Goal: Task Accomplishment & Management: Complete application form

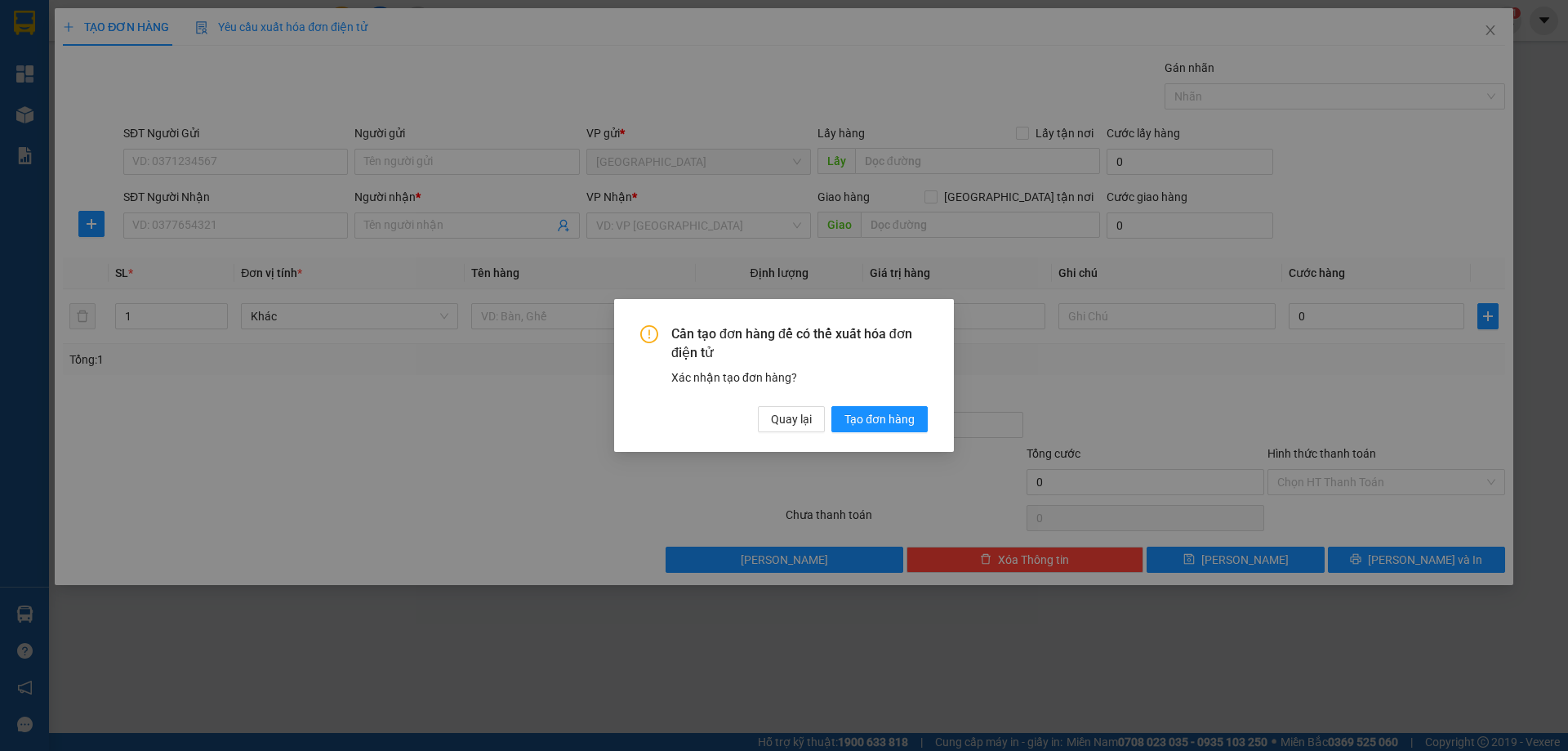
click at [791, 420] on span "Quay lại" at bounding box center [791, 419] width 41 height 18
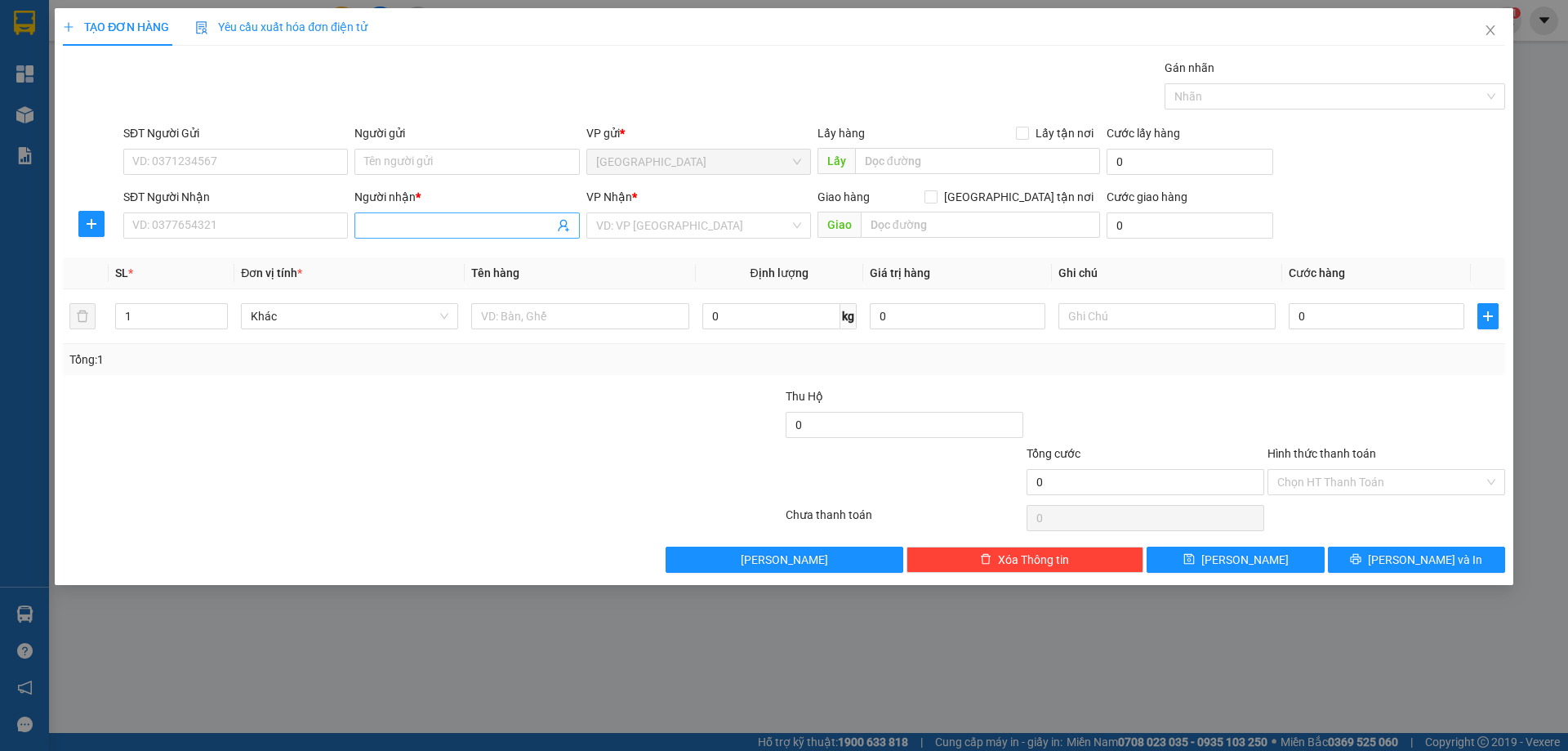
click at [481, 238] on span at bounding box center [466, 225] width 224 height 26
click at [474, 222] on input "Người nhận *" at bounding box center [458, 225] width 188 height 18
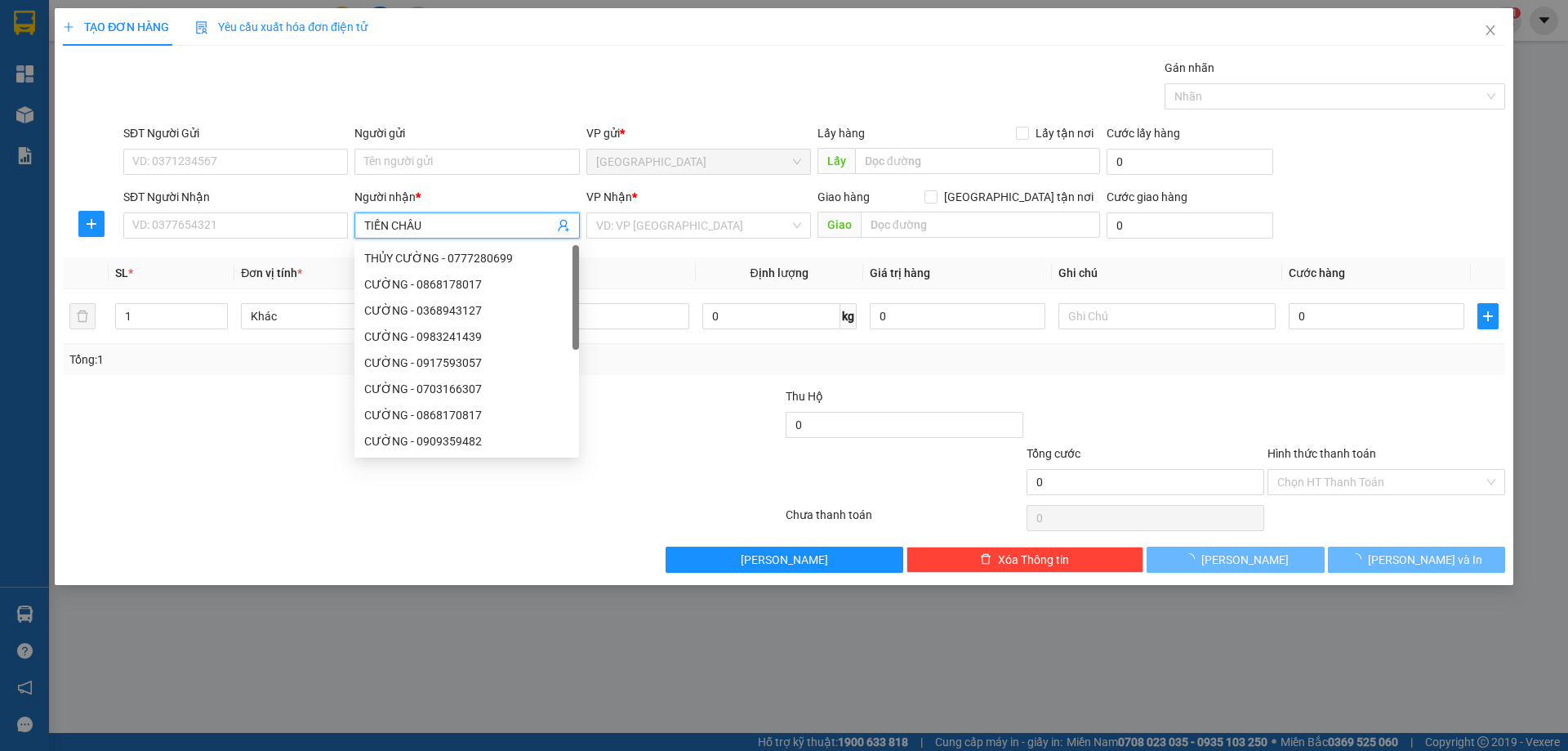
type input "TIẾN CHÂU"
click at [649, 211] on div "VP Nhận *" at bounding box center [698, 199] width 224 height 25
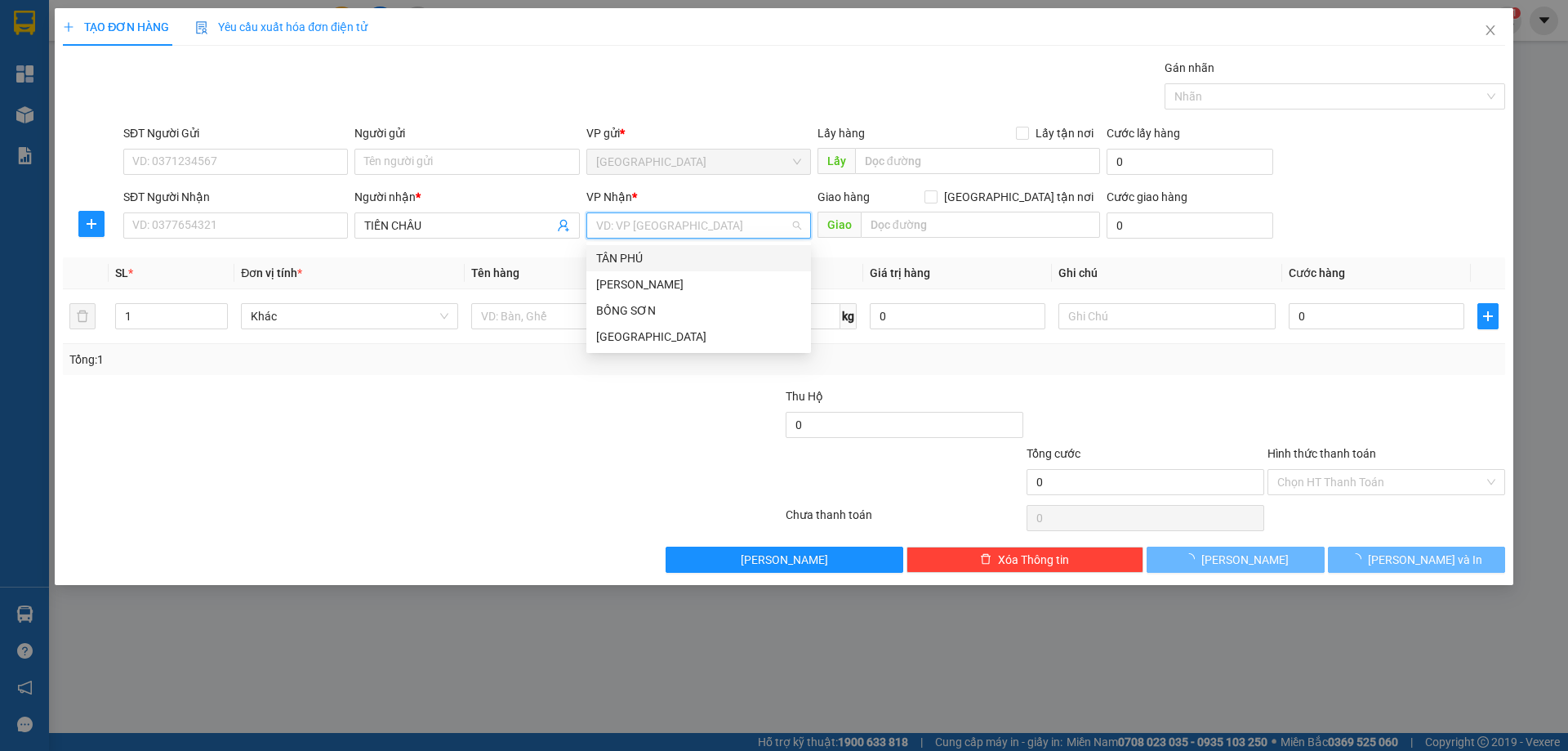
click at [637, 228] on input "search" at bounding box center [692, 225] width 193 height 25
drag, startPoint x: 625, startPoint y: 280, endPoint x: 600, endPoint y: 302, distance: 33.3
click at [625, 282] on div "[PERSON_NAME]" at bounding box center [698, 284] width 205 height 18
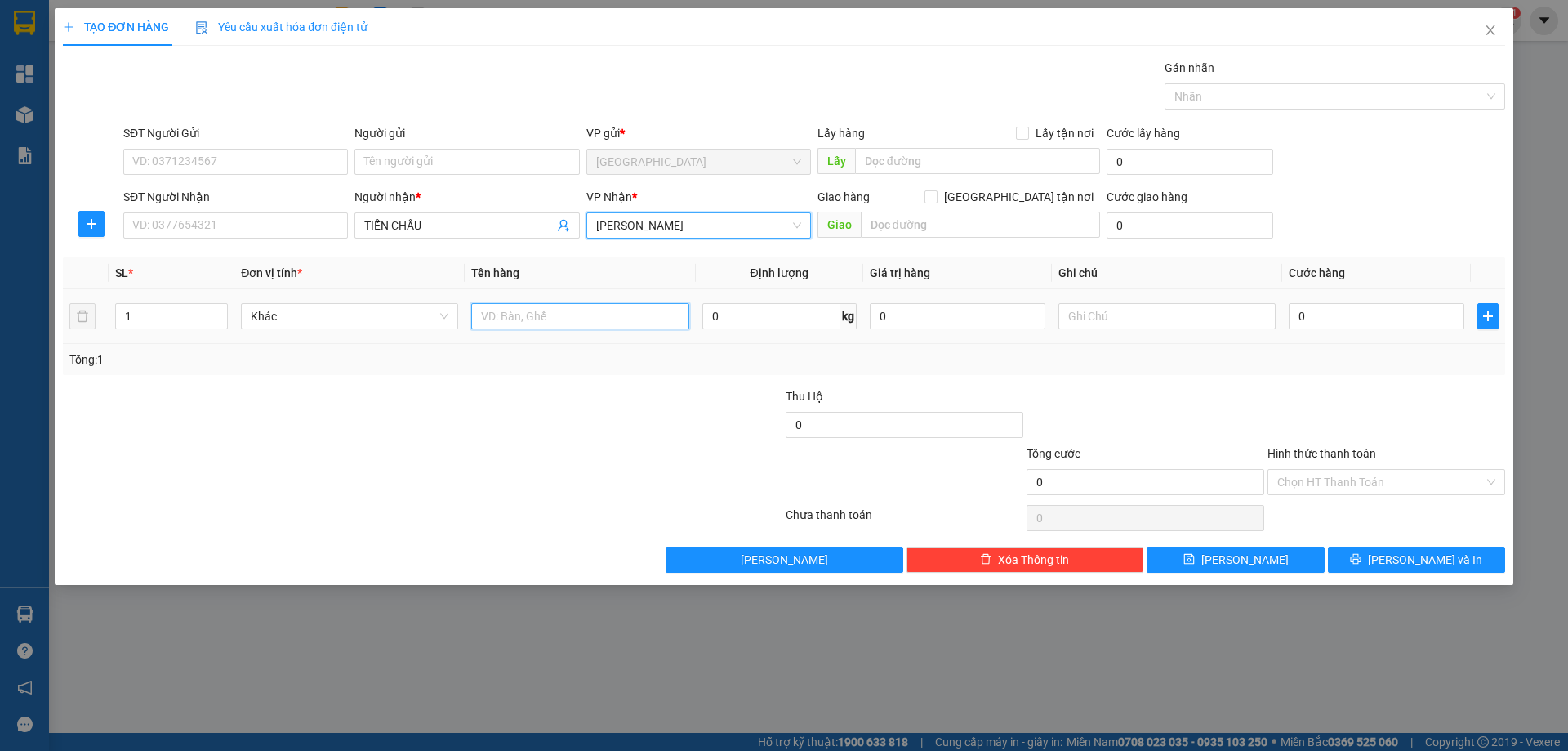
drag, startPoint x: 559, startPoint y: 318, endPoint x: 504, endPoint y: 326, distance: 55.6
click at [537, 320] on input "text" at bounding box center [579, 315] width 217 height 26
type input "3 KIỆN"
click at [218, 312] on icon "up" at bounding box center [219, 312] width 6 height 6
type input "3"
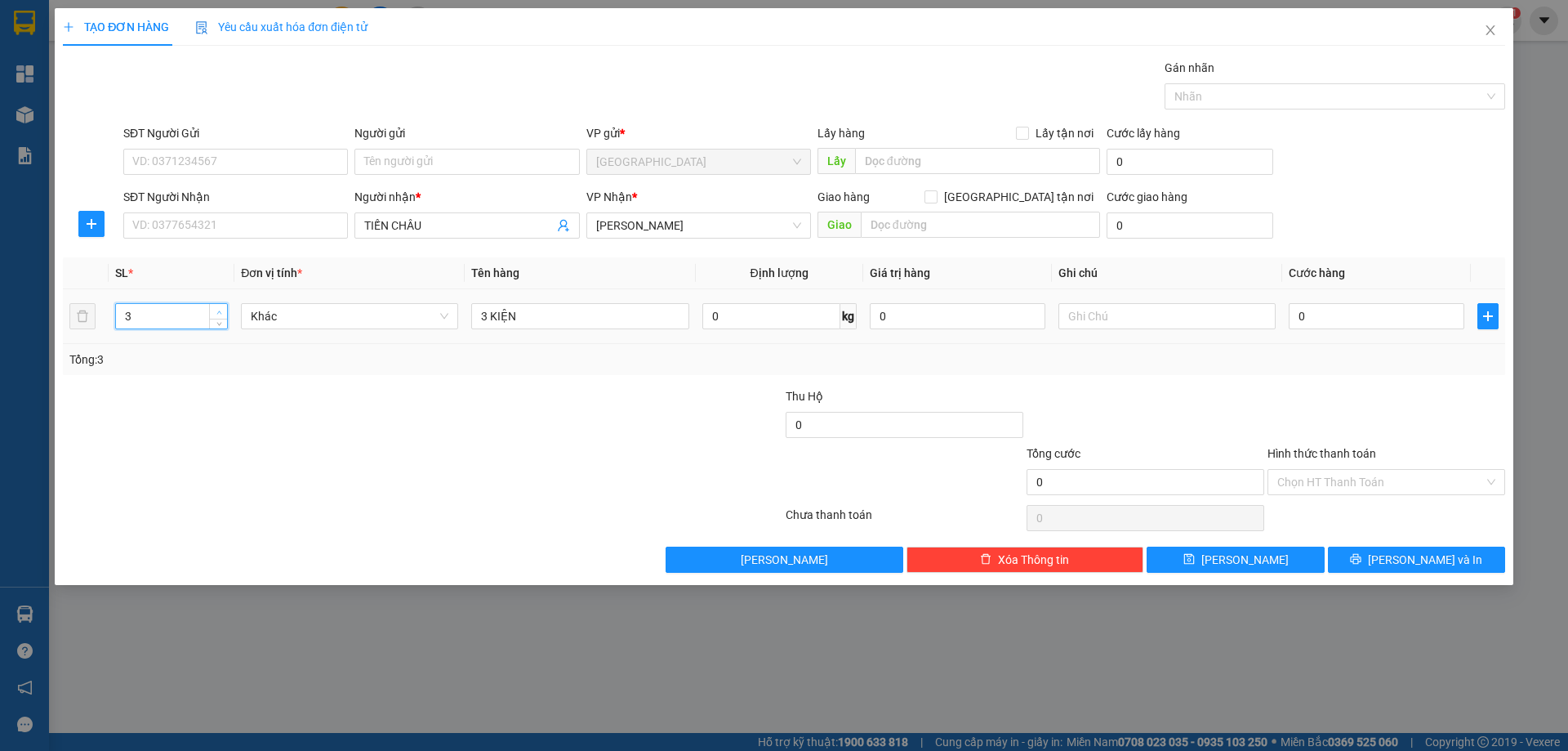
click at [218, 312] on icon "up" at bounding box center [219, 312] width 6 height 6
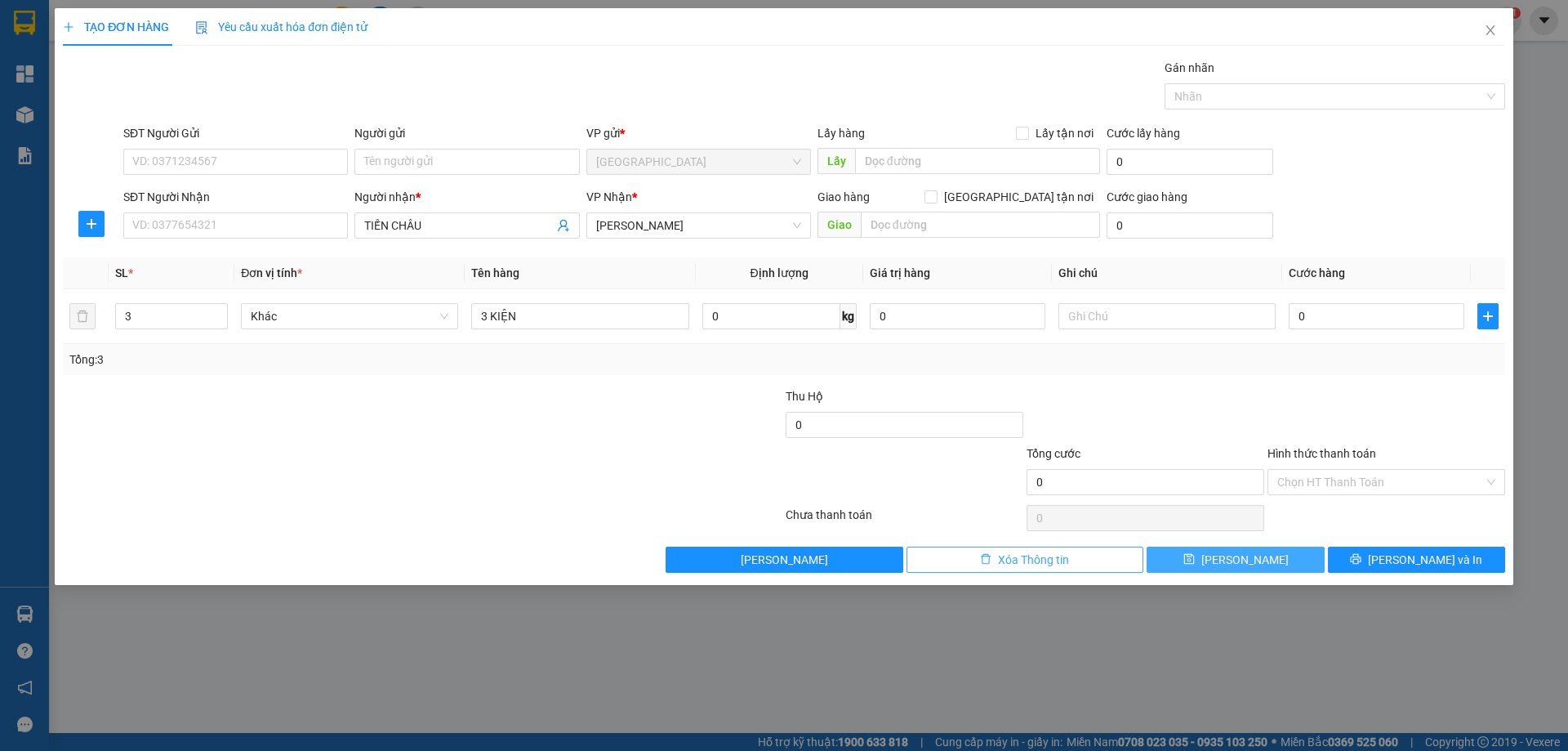
drag, startPoint x: 1246, startPoint y: 562, endPoint x: 1129, endPoint y: 565, distance: 117.0
click at [1245, 562] on span "[PERSON_NAME]" at bounding box center [1244, 559] width 88 height 18
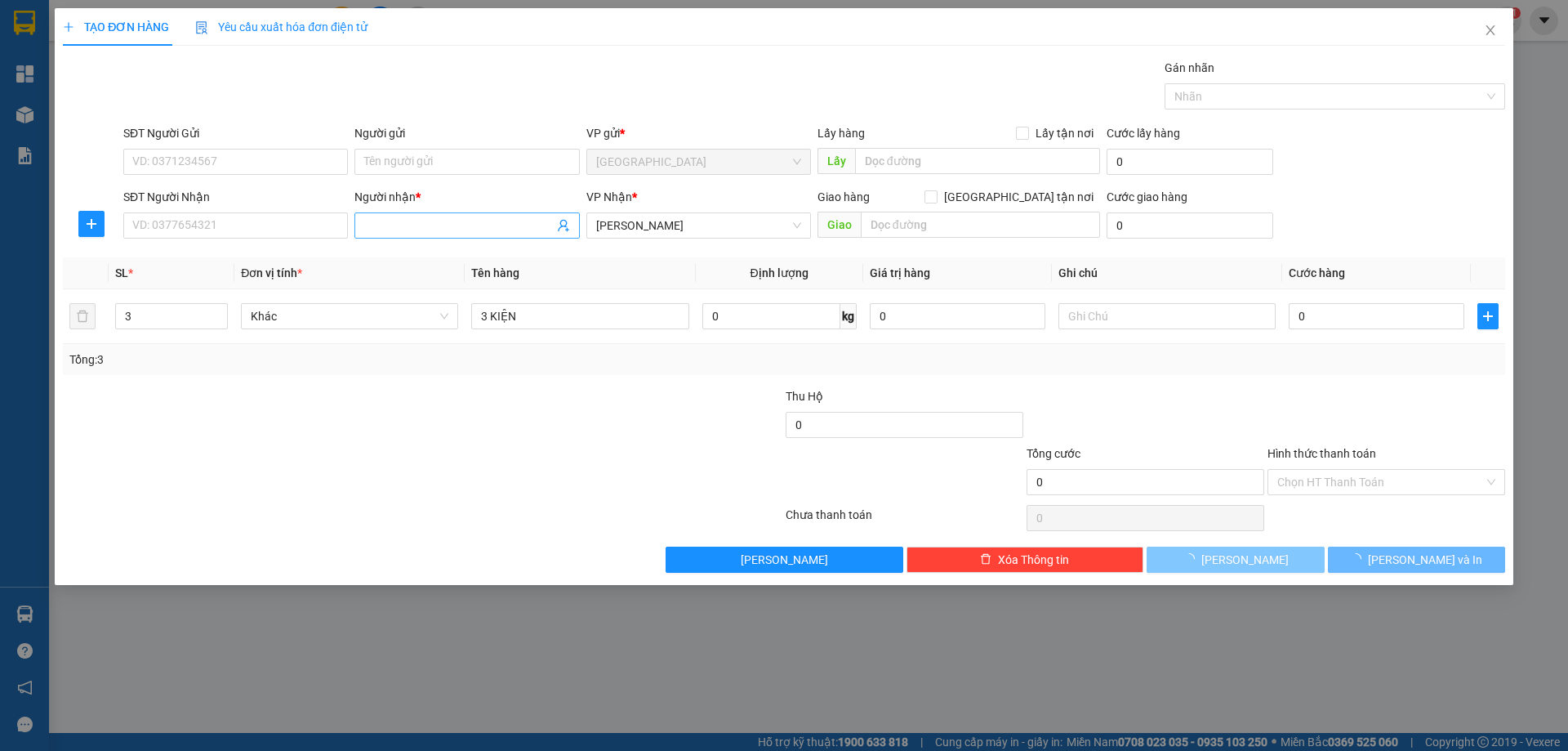
type input "1"
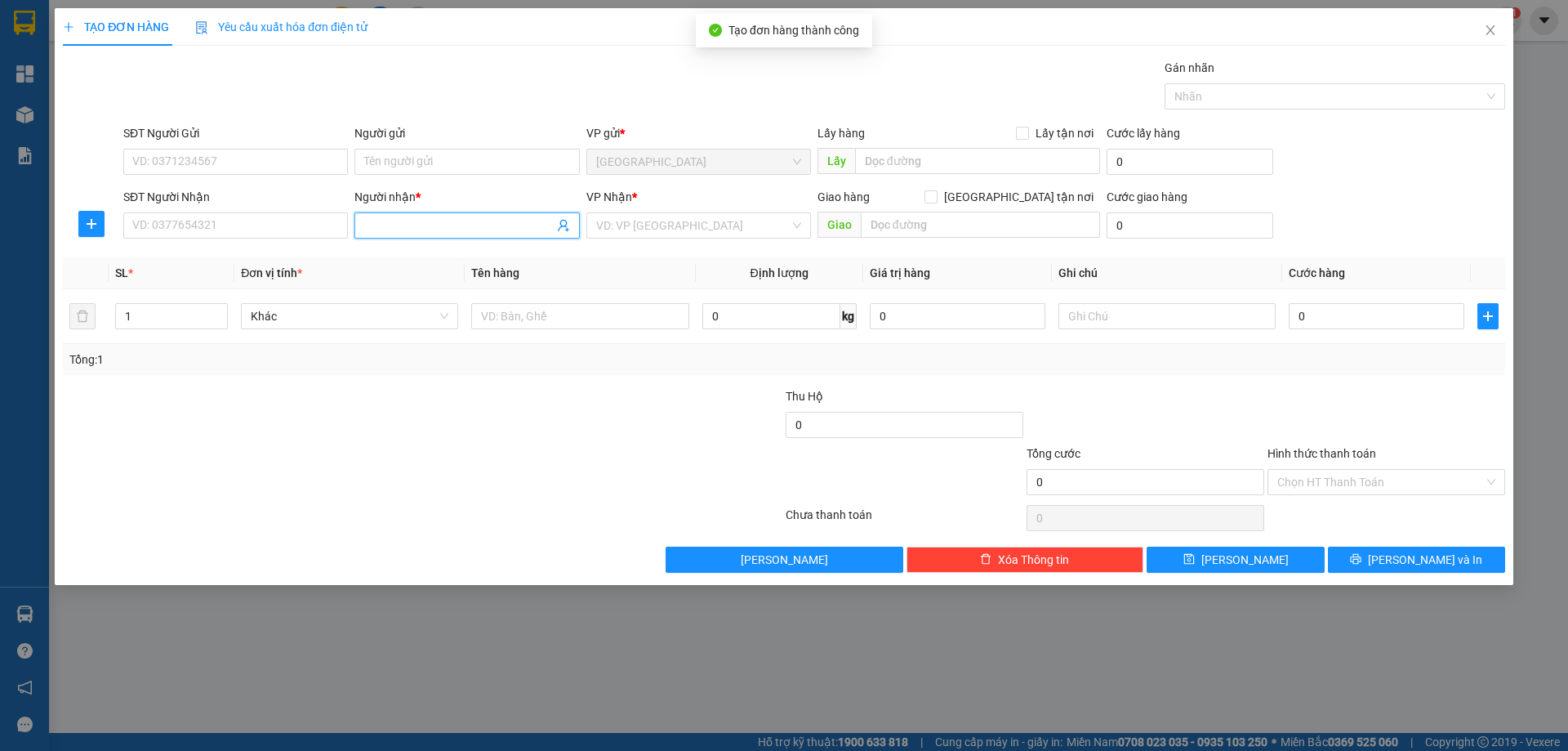
click at [468, 223] on input "Người nhận *" at bounding box center [458, 225] width 188 height 18
type input "HÀ SANH"
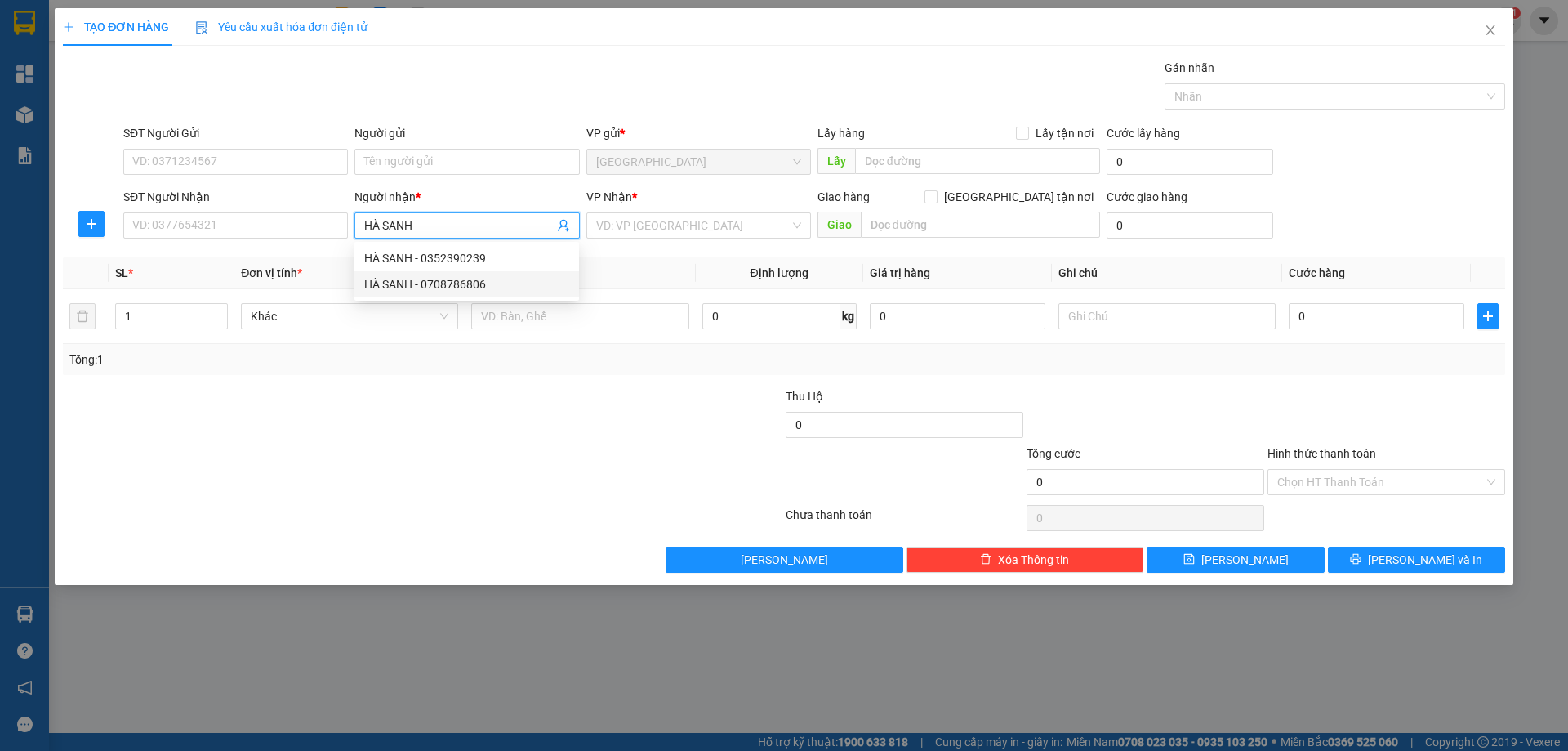
click at [412, 286] on div "HÀ SANH - 0708786806" at bounding box center [466, 284] width 205 height 18
type input "0708786806"
type input "HÀ SANH"
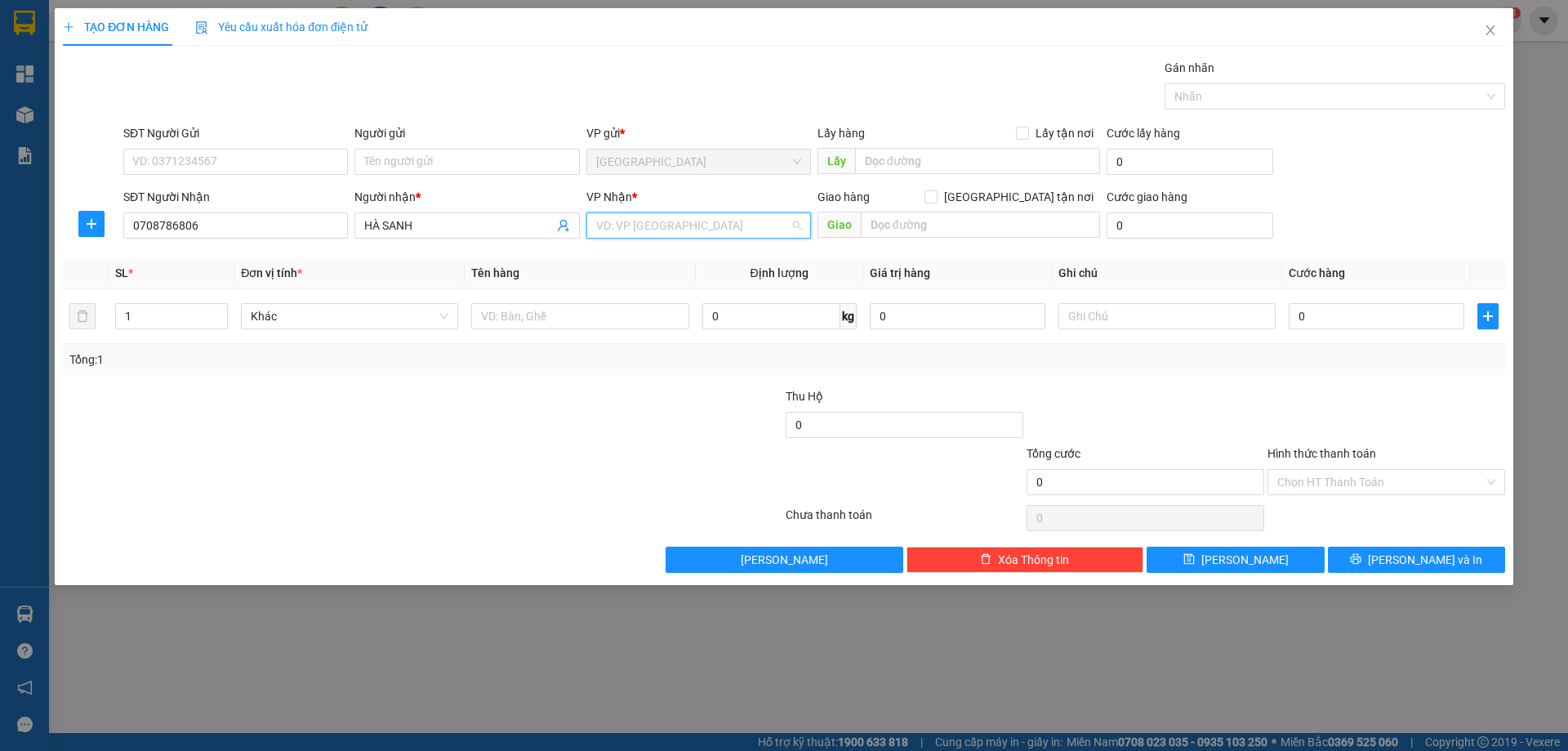
drag, startPoint x: 654, startPoint y: 229, endPoint x: 637, endPoint y: 265, distance: 39.8
click at [653, 232] on input "search" at bounding box center [692, 225] width 193 height 25
click at [629, 277] on div "[PERSON_NAME]" at bounding box center [698, 284] width 205 height 18
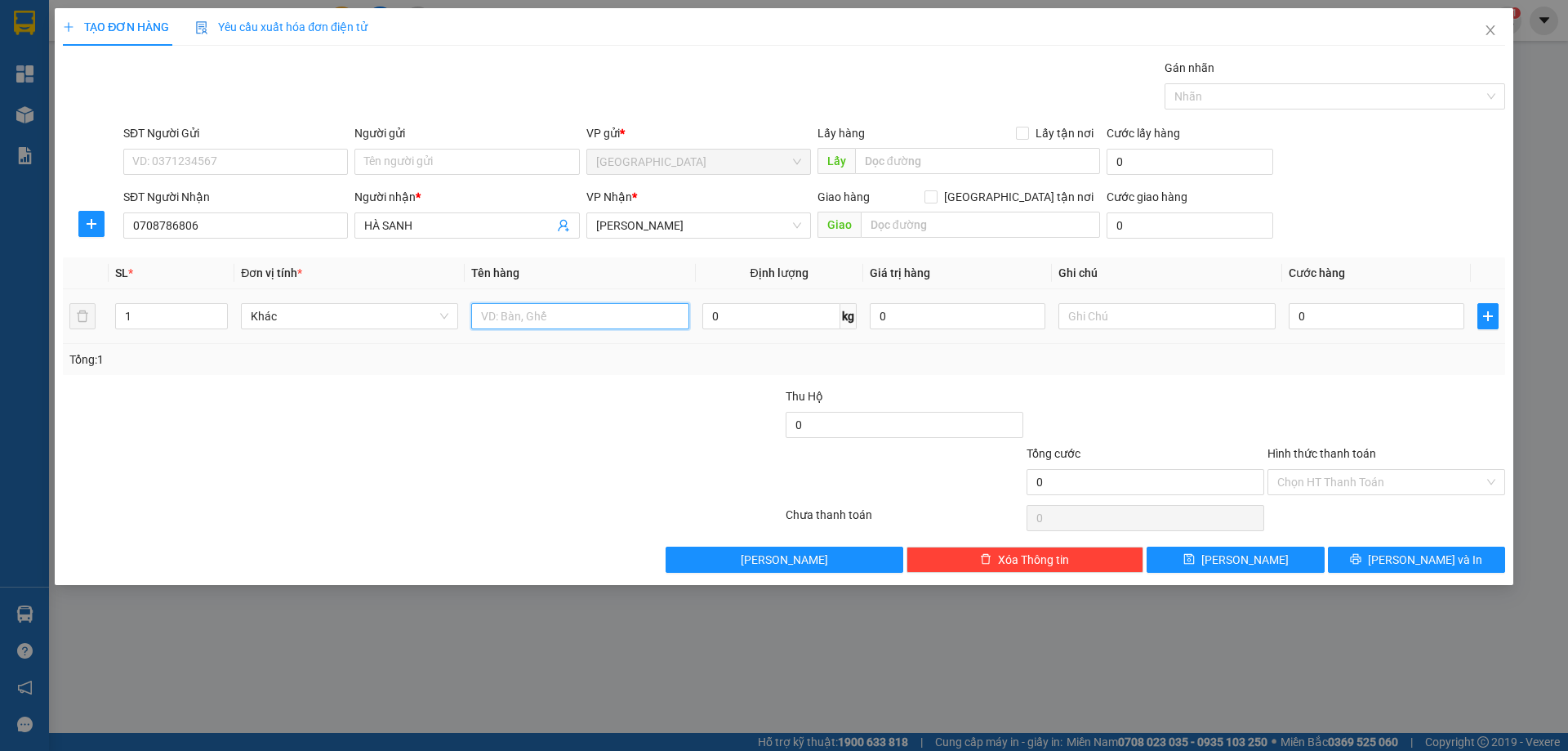
click at [518, 325] on input "text" at bounding box center [579, 315] width 217 height 26
type input "2 KIỆN"
type input "2"
click at [223, 313] on span "up" at bounding box center [218, 311] width 9 height 9
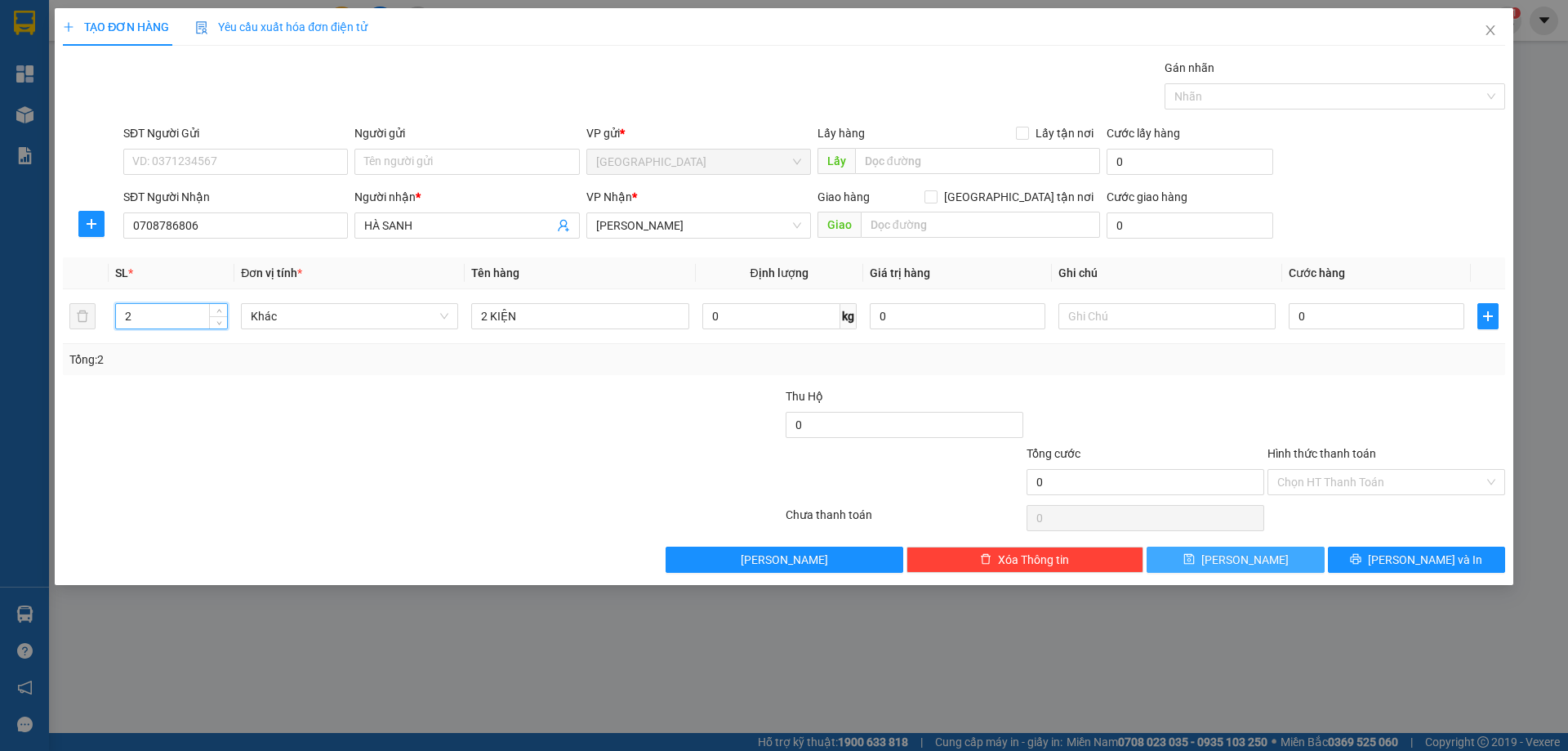
click at [1209, 566] on button "[PERSON_NAME]" at bounding box center [1235, 559] width 177 height 26
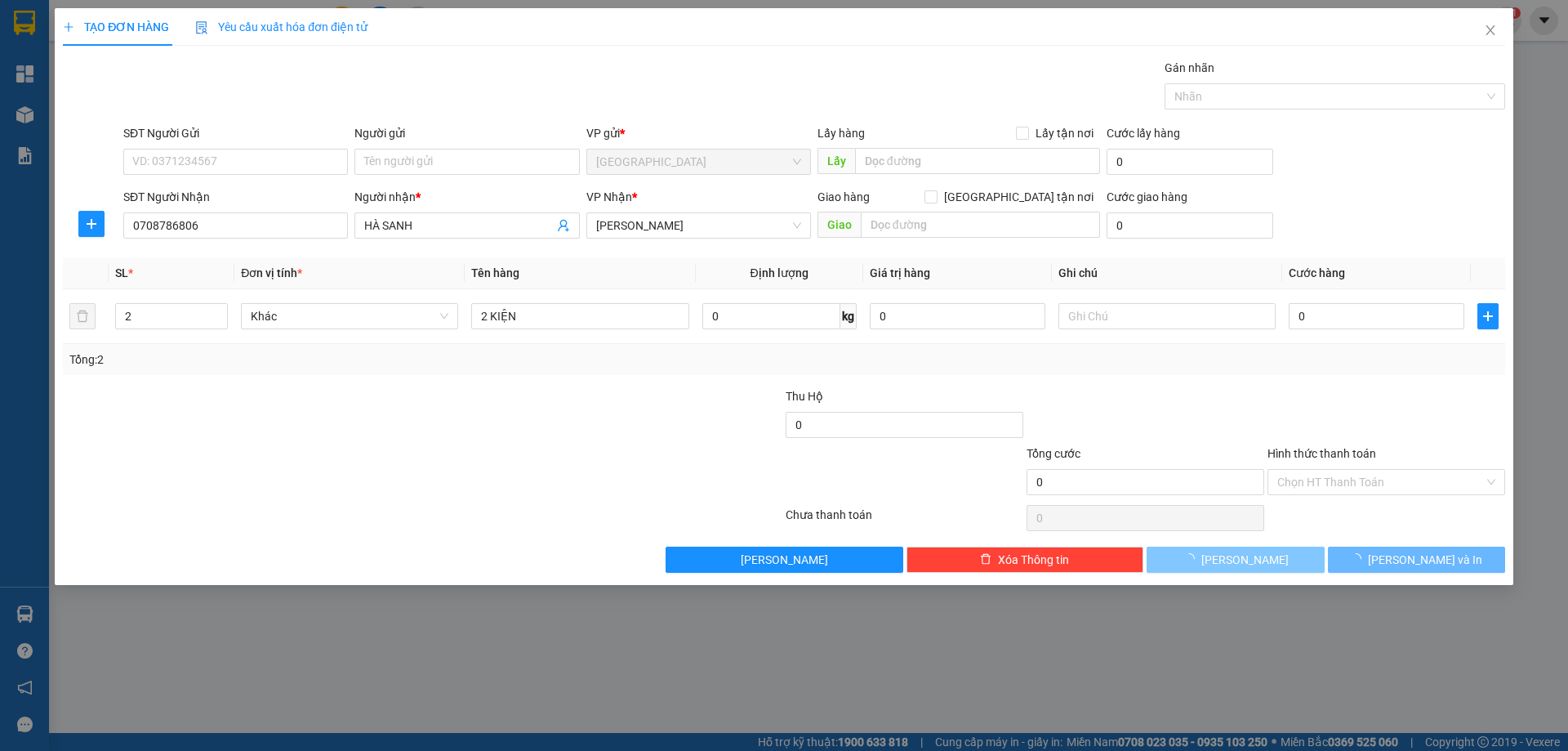
type input "1"
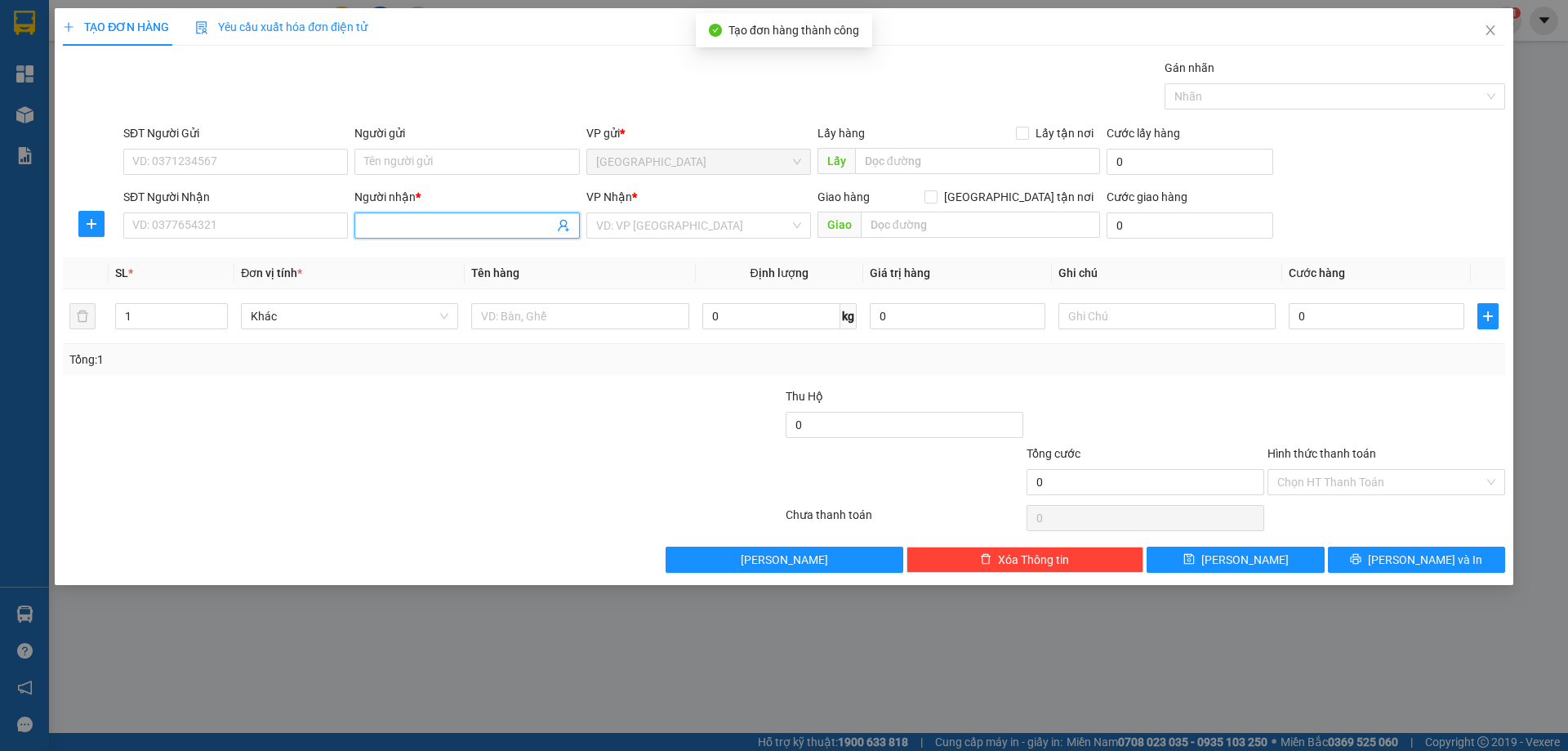
click at [400, 226] on input "Người nhận *" at bounding box center [458, 225] width 188 height 18
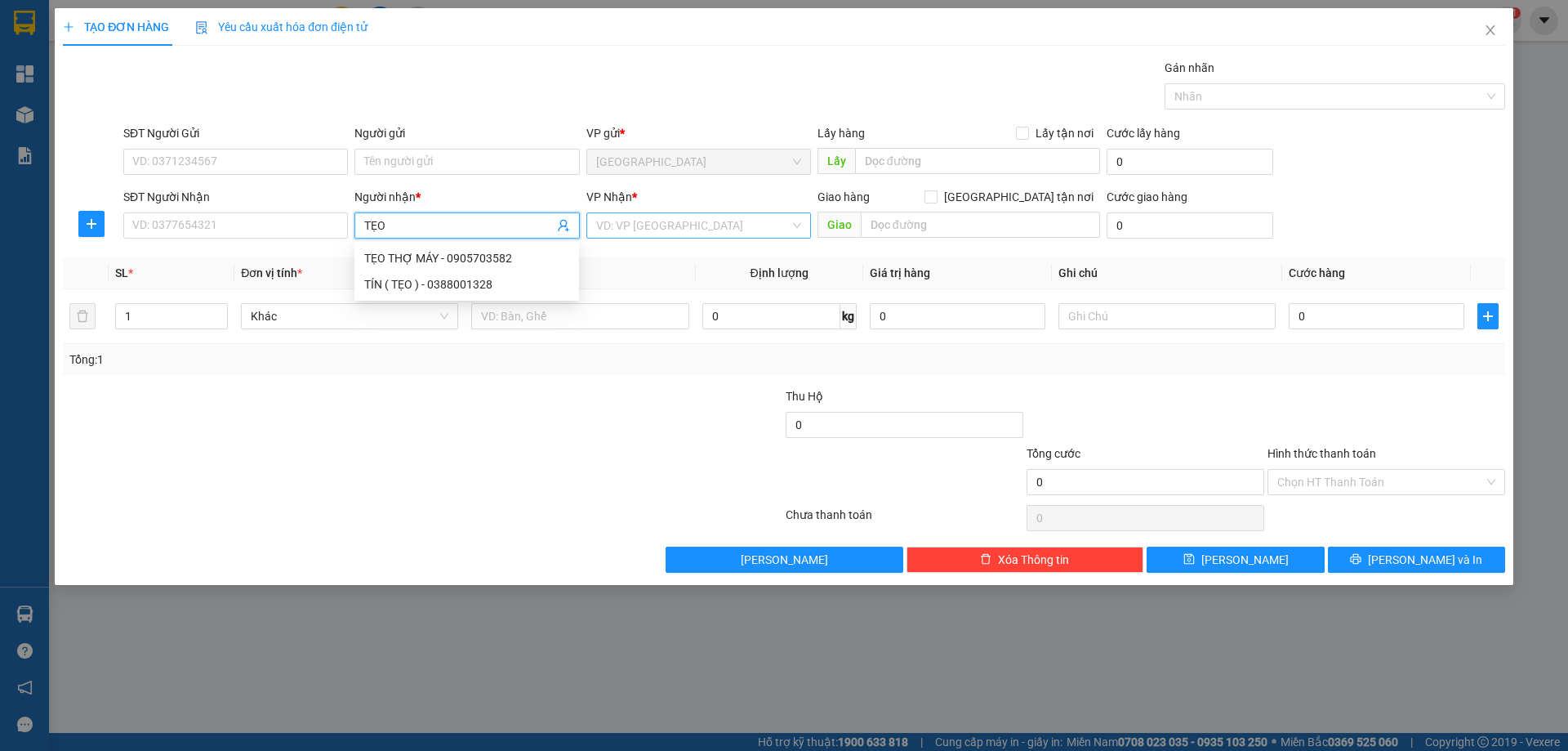
type input "TẸO"
drag, startPoint x: 625, startPoint y: 222, endPoint x: 621, endPoint y: 265, distance: 43.2
click at [627, 232] on input "search" at bounding box center [692, 225] width 193 height 25
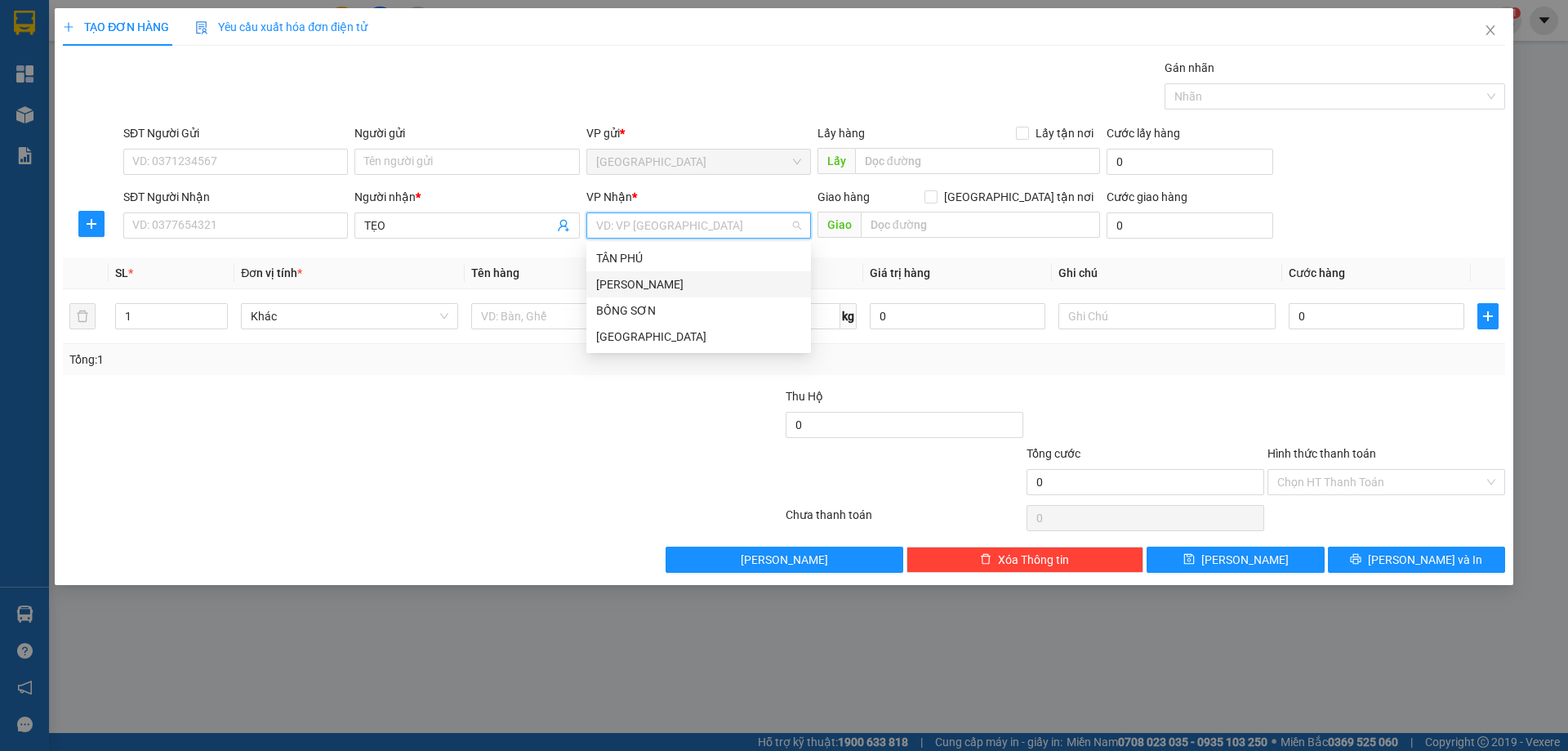
click at [617, 274] on div "[PERSON_NAME]" at bounding box center [698, 284] width 224 height 26
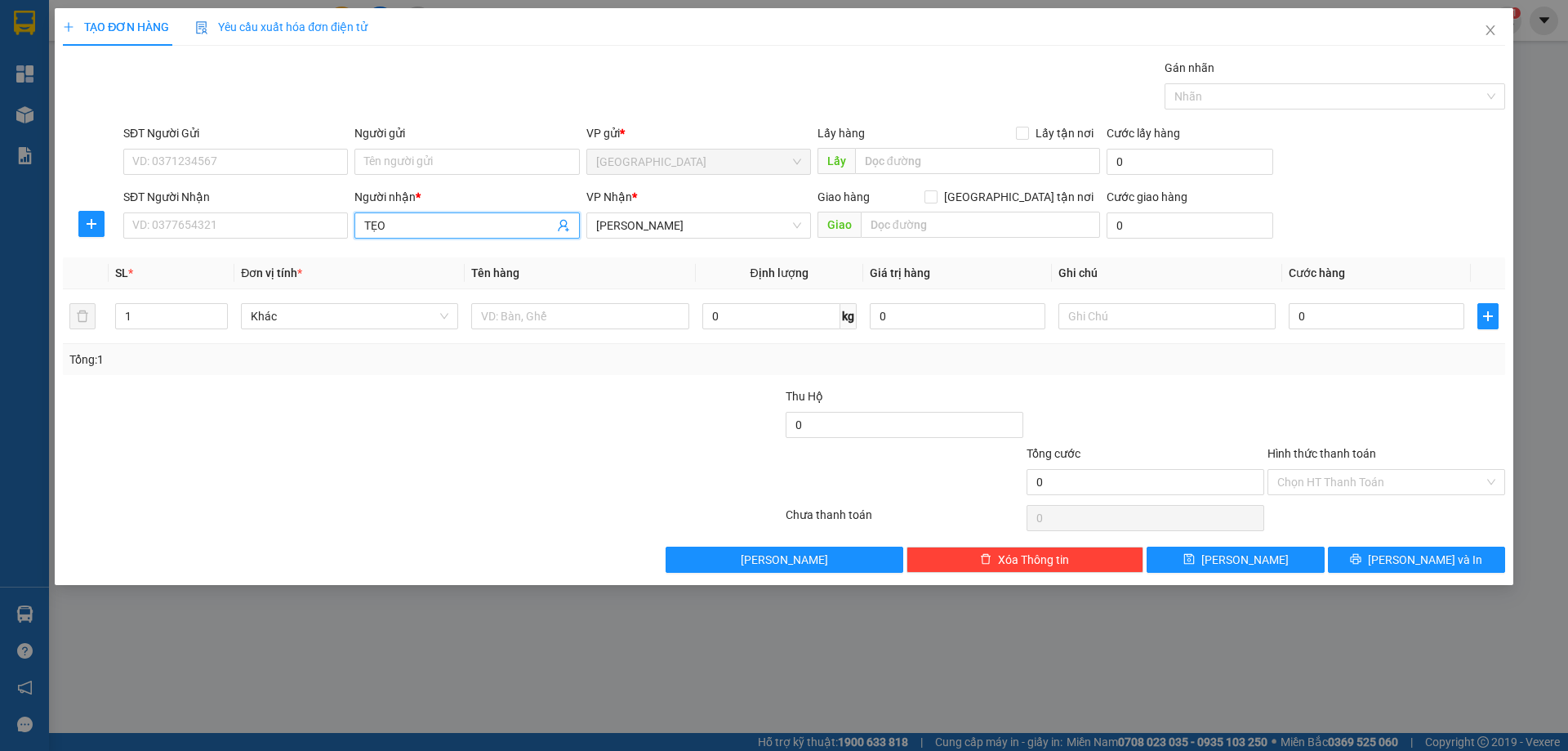
drag, startPoint x: 475, startPoint y: 237, endPoint x: 477, endPoint y: 218, distance: 19.1
click at [477, 219] on span "TẸO" at bounding box center [466, 225] width 224 height 26
click at [477, 218] on input "TẸO" at bounding box center [458, 225] width 188 height 18
click at [477, 221] on input "TẸO" at bounding box center [458, 225] width 188 height 18
drag, startPoint x: 411, startPoint y: 260, endPoint x: 627, endPoint y: 247, distance: 216.4
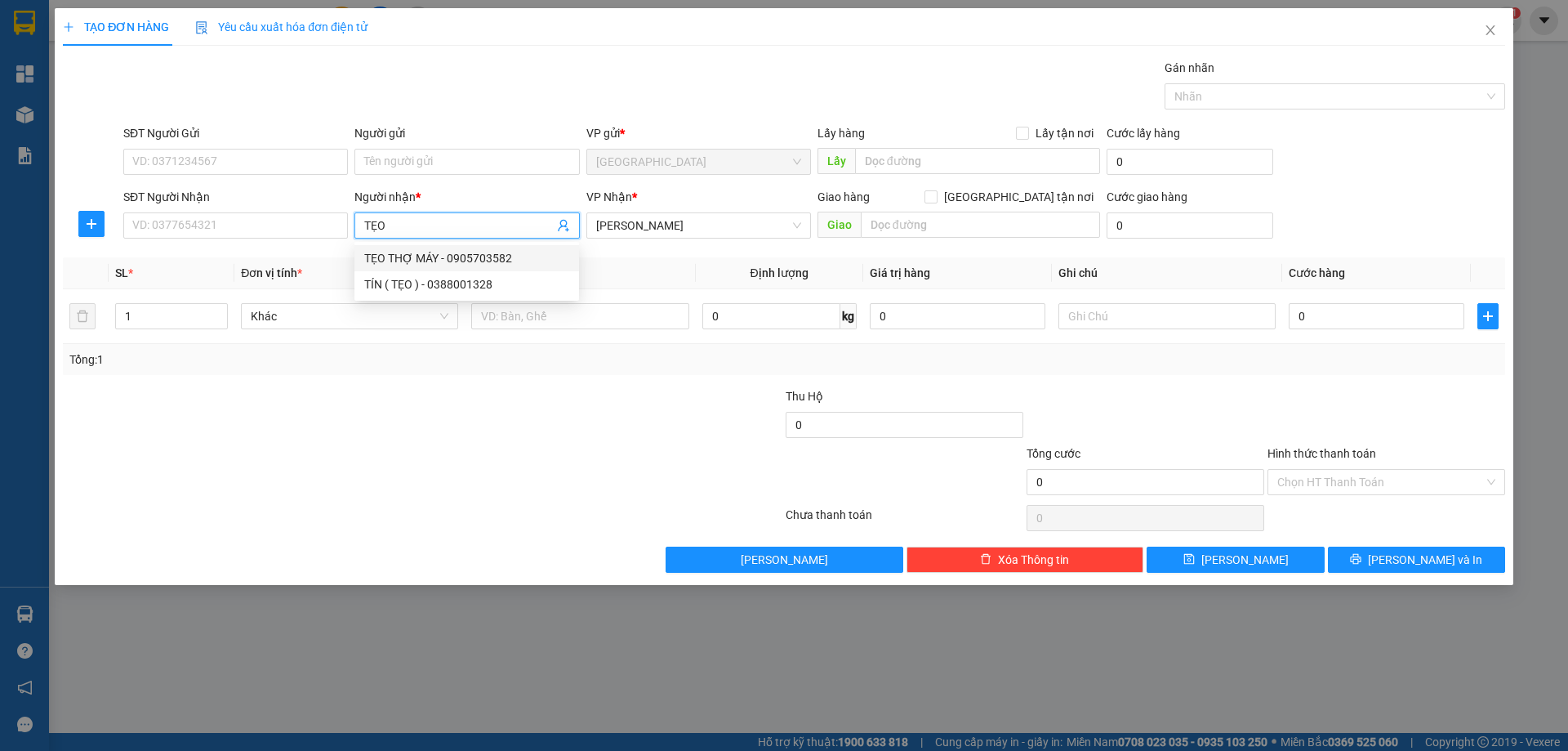
click at [412, 260] on div "TẸO THỢ MÁY - 0905703582" at bounding box center [466, 257] width 205 height 18
type input "0905703582"
type input "TẸO THỢ MÁY"
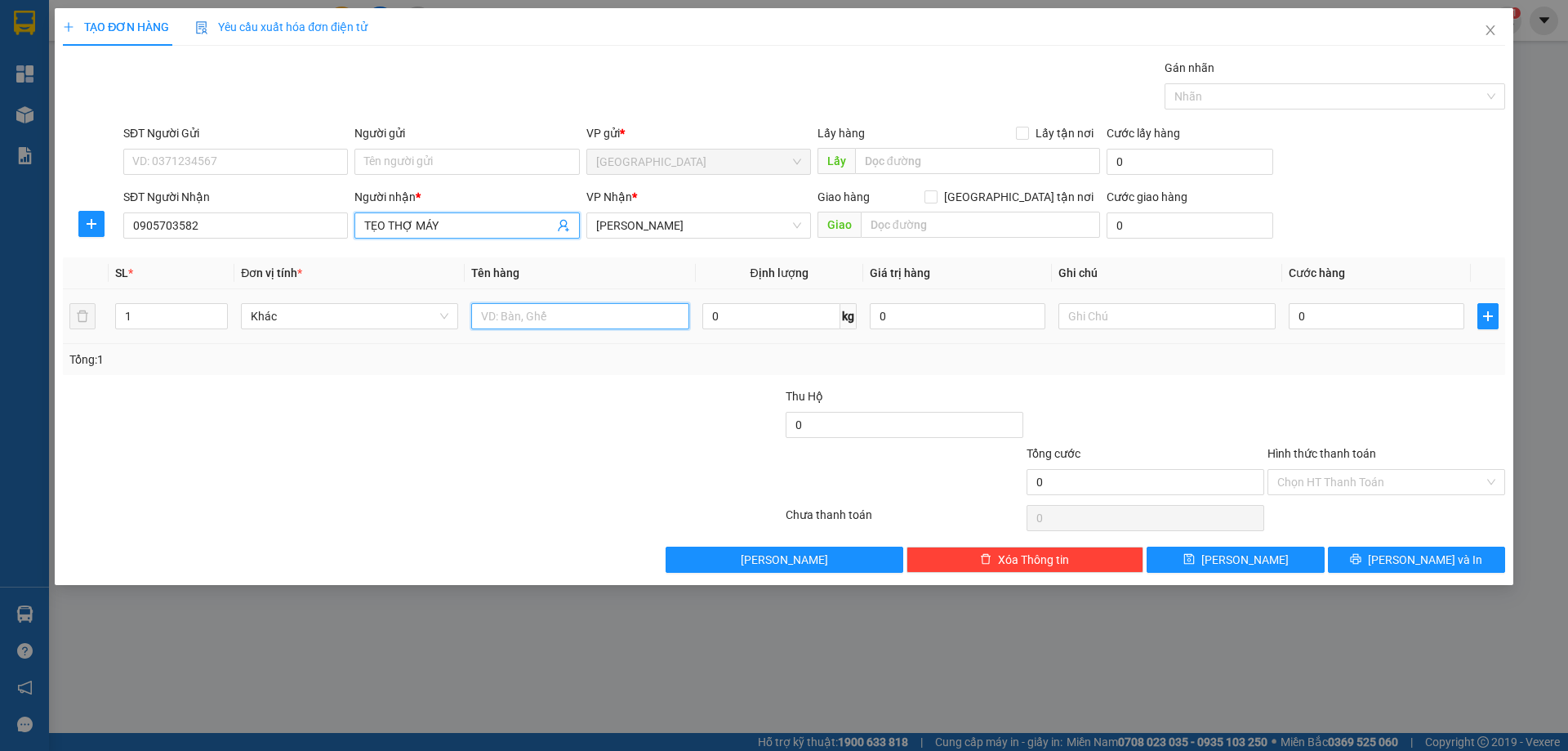
click at [614, 311] on input "text" at bounding box center [579, 315] width 217 height 26
type input "2 KIỆN"
type input "2"
click at [219, 308] on span "up" at bounding box center [218, 311] width 9 height 9
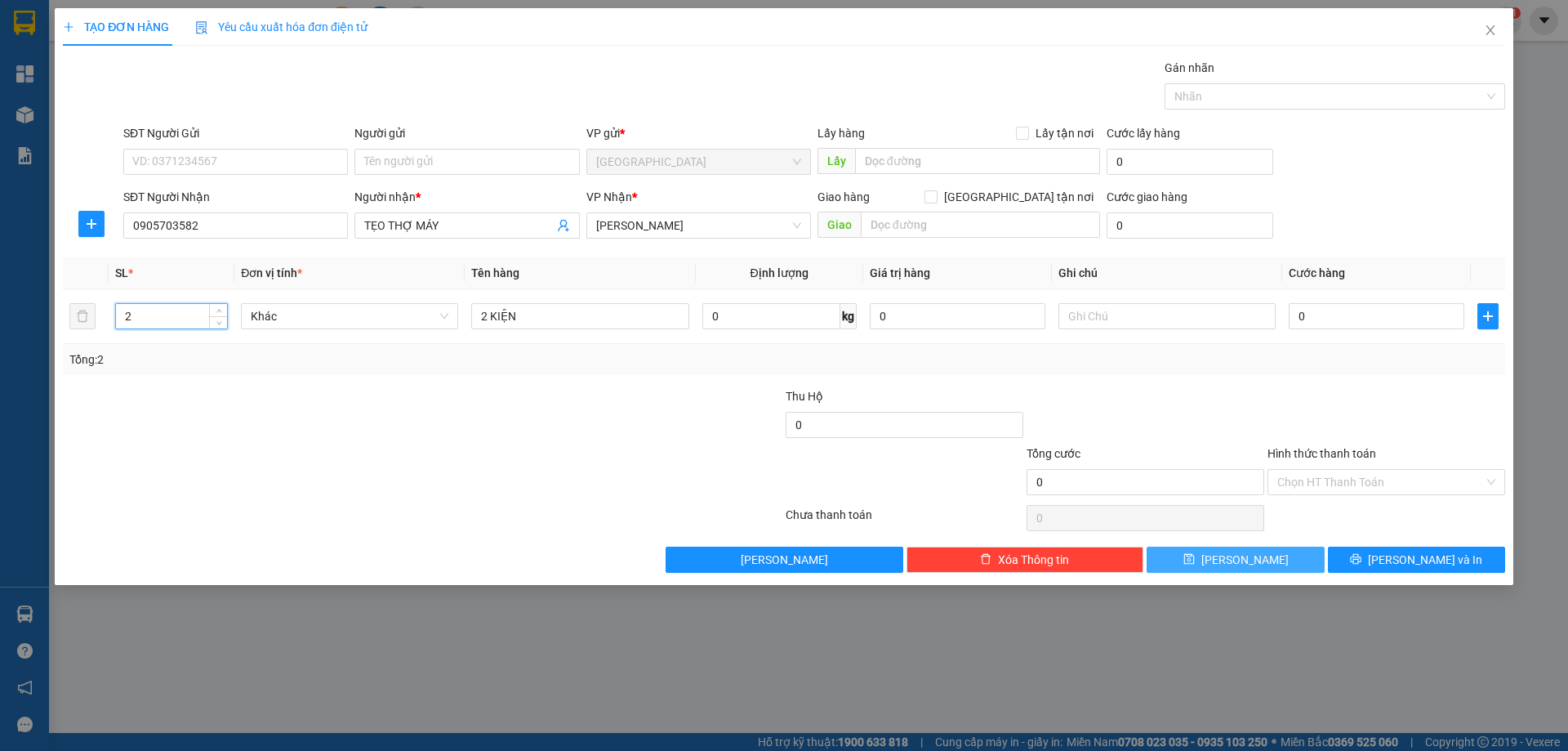
click at [1229, 560] on button "[PERSON_NAME]" at bounding box center [1235, 559] width 177 height 26
type input "1"
